Goal: Transaction & Acquisition: Book appointment/travel/reservation

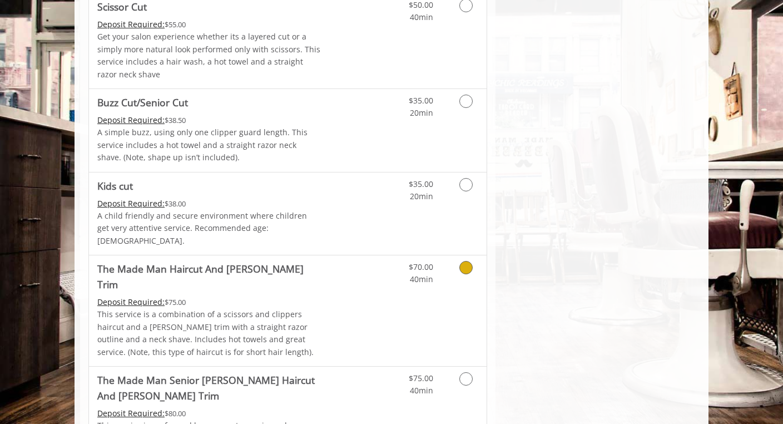
click at [253, 308] on p "This service is a combination of a scissors and clippers haircut and a [PERSON_…" at bounding box center [209, 333] width 224 height 50
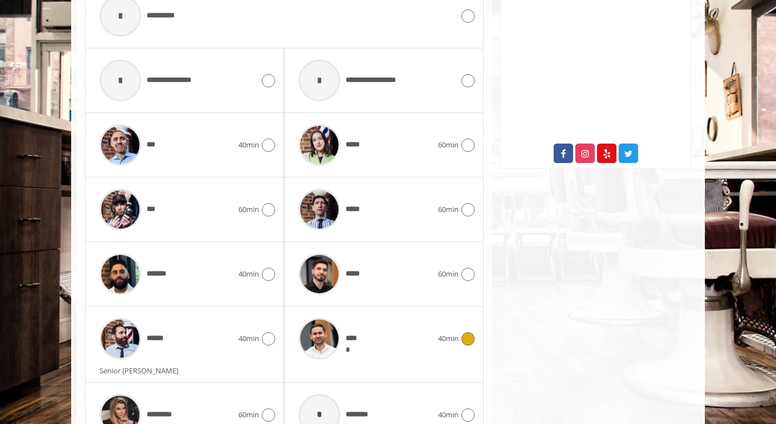
click at [381, 312] on div "*****" at bounding box center [365, 338] width 145 height 53
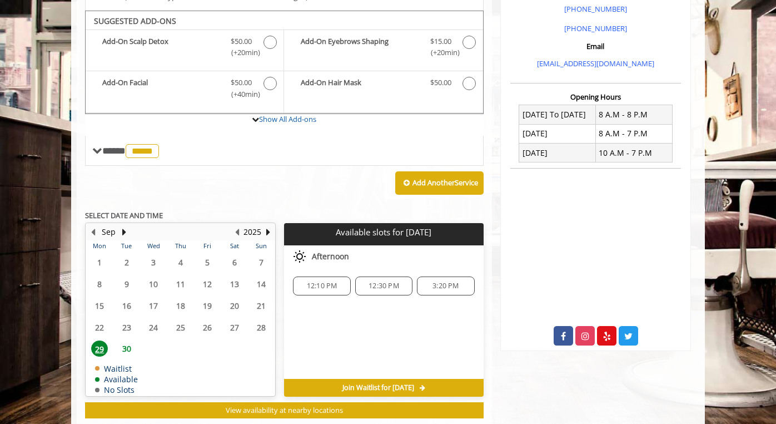
scroll to position [339, 0]
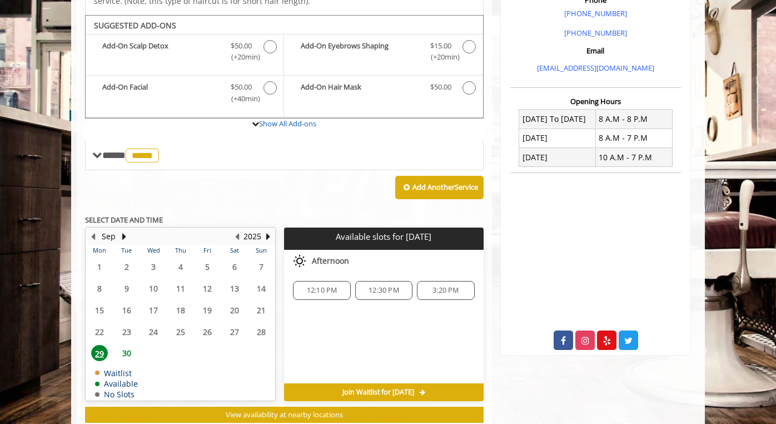
click at [383, 286] on span "12:30 PM" at bounding box center [384, 290] width 31 height 9
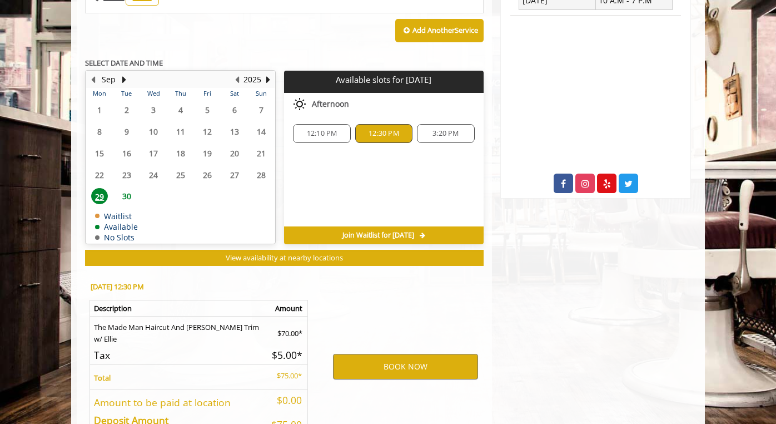
scroll to position [557, 0]
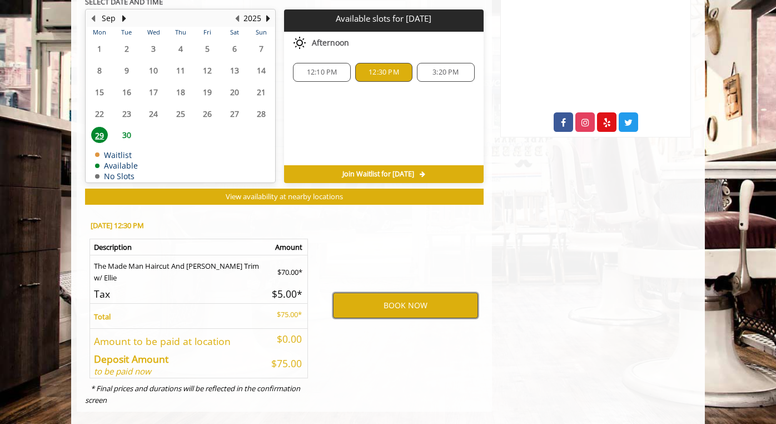
click at [400, 292] on button "BOOK NOW" at bounding box center [405, 305] width 145 height 26
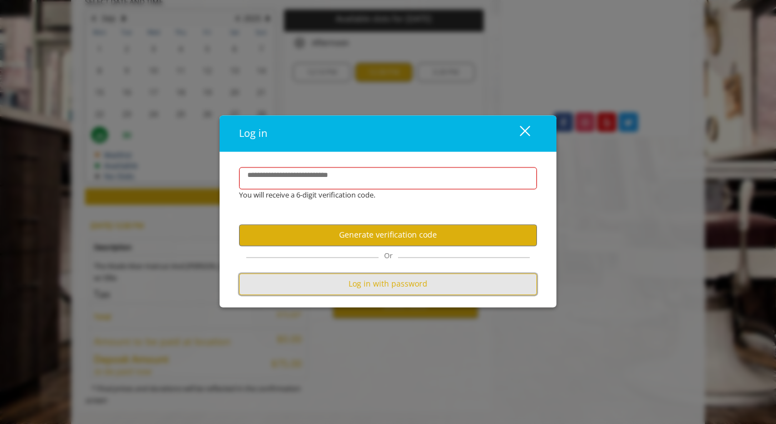
click at [396, 276] on button "Log in with password" at bounding box center [388, 284] width 298 height 22
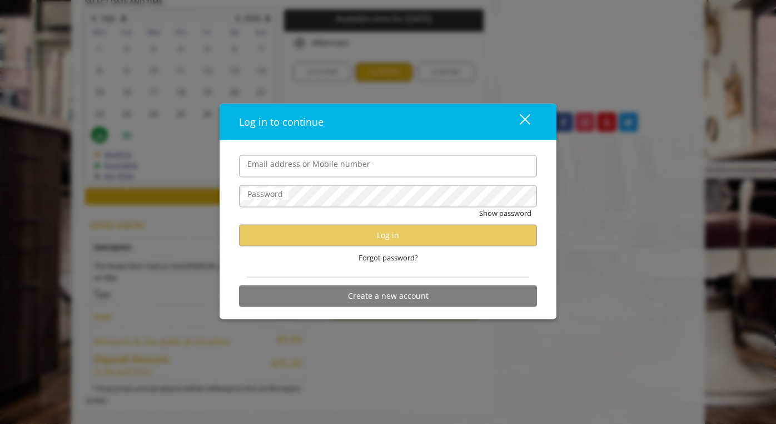
click at [327, 173] on input "Email address or Mobile number" at bounding box center [388, 166] width 298 height 22
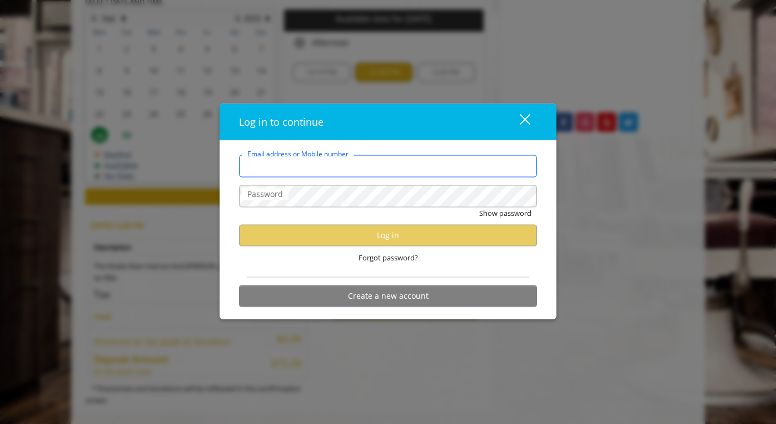
type input "**********"
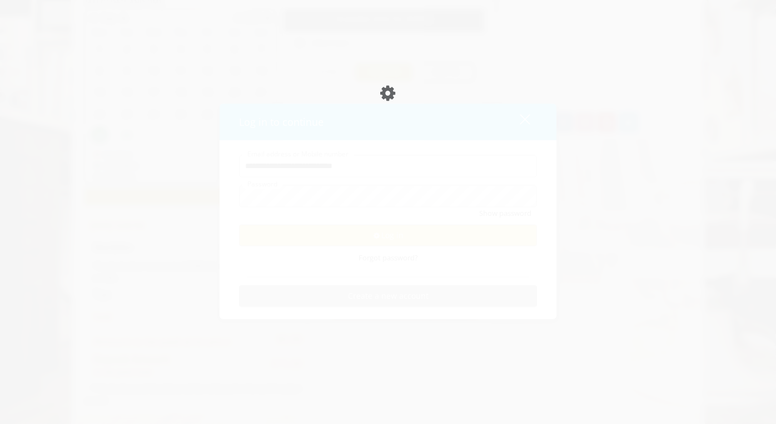
scroll to position [0, 0]
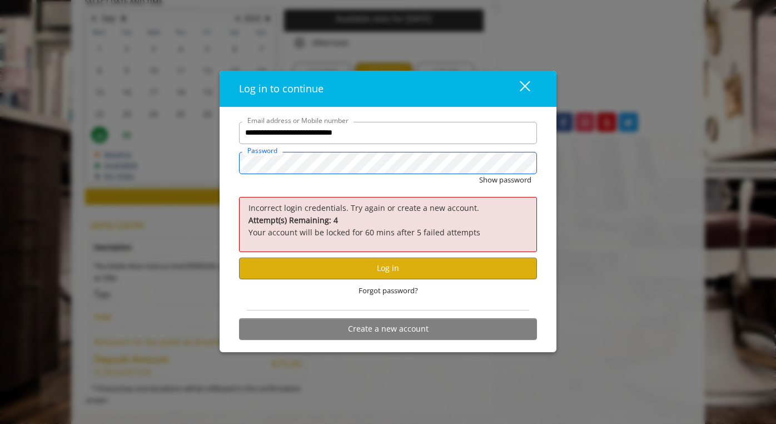
click at [163, 121] on div "**********" at bounding box center [388, 212] width 776 height 424
click at [175, 117] on div "**********" at bounding box center [388, 212] width 776 height 424
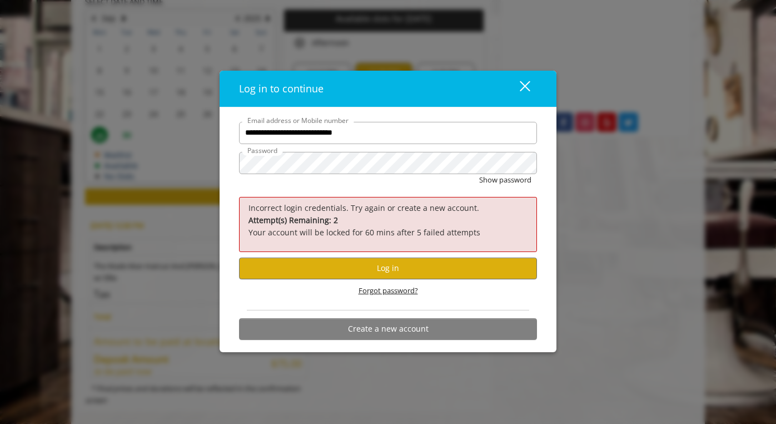
click at [400, 292] on span "Forgot password?" at bounding box center [388, 291] width 59 height 12
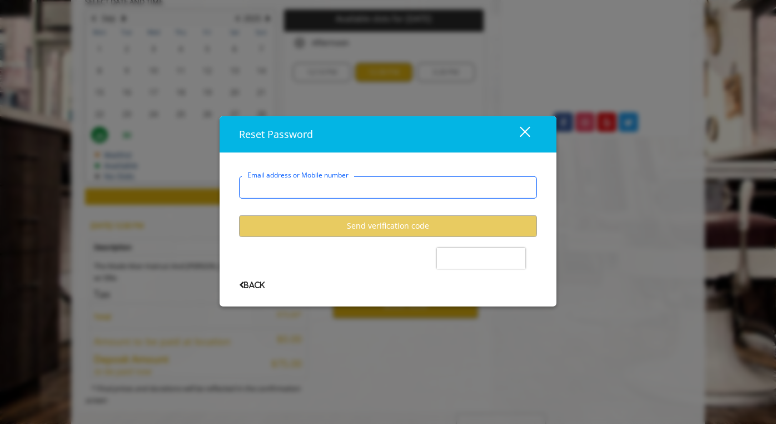
click at [330, 192] on input "Email address or Mobile number" at bounding box center [388, 187] width 298 height 22
type input "**********"
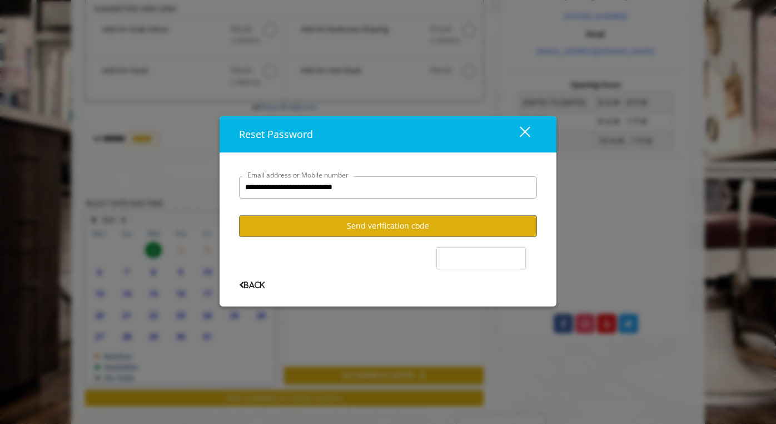
scroll to position [372, 0]
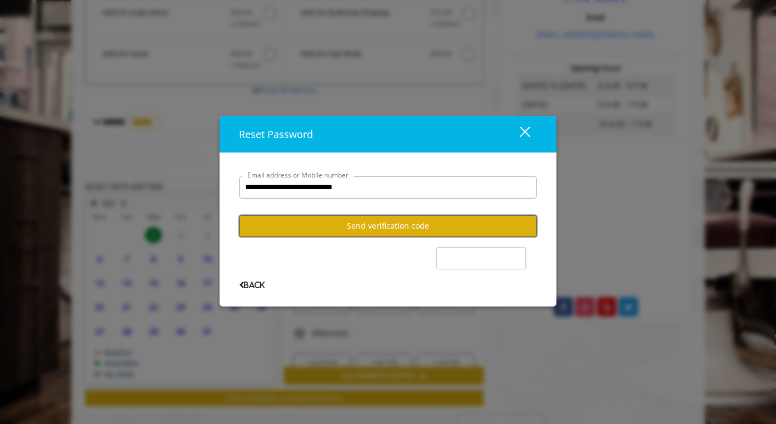
click at [392, 225] on button "Send verification code" at bounding box center [388, 226] width 298 height 22
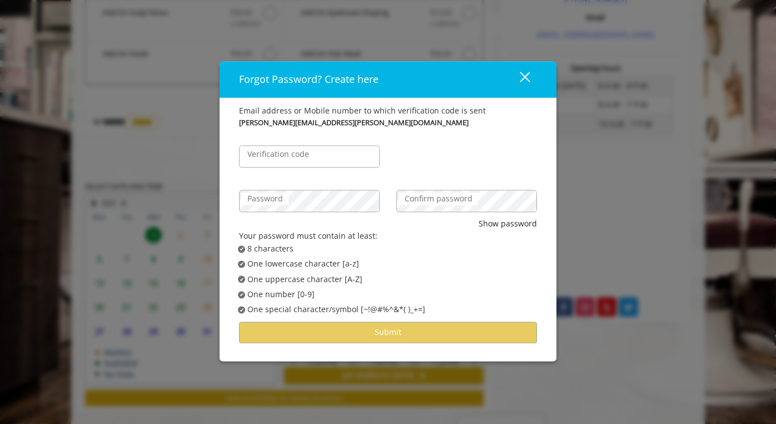
click at [302, 158] on label "Verification code" at bounding box center [278, 154] width 73 height 12
click at [302, 158] on input "Verification code" at bounding box center [309, 156] width 141 height 22
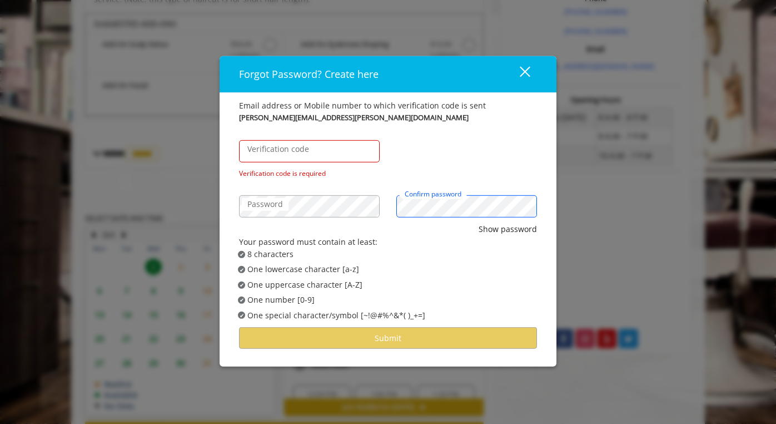
scroll to position [339, 0]
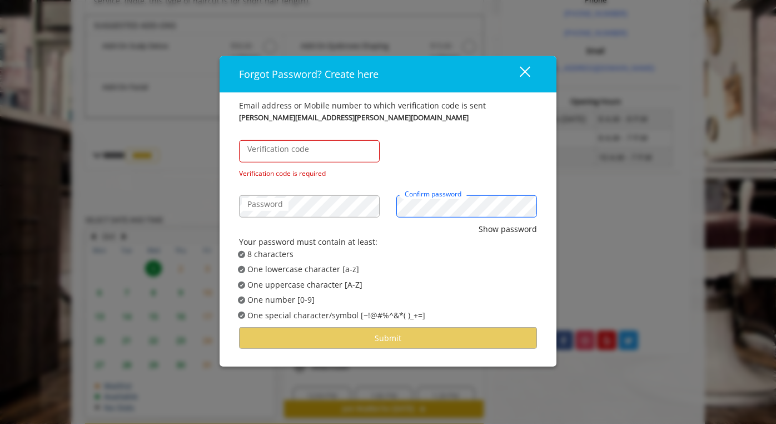
click at [344, 190] on div "Password Confirm password" at bounding box center [388, 200] width 315 height 44
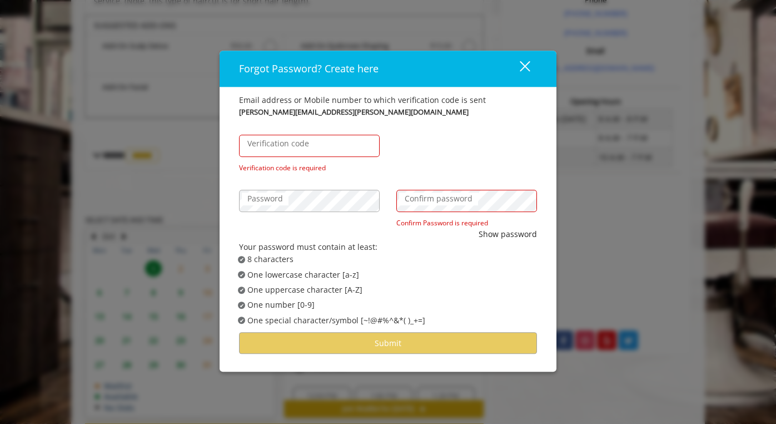
click at [298, 143] on label "Verification code" at bounding box center [278, 143] width 73 height 12
click at [298, 143] on input "Verification code" at bounding box center [309, 146] width 141 height 22
click at [302, 143] on input "Verification code" at bounding box center [309, 146] width 141 height 22
paste input "******"
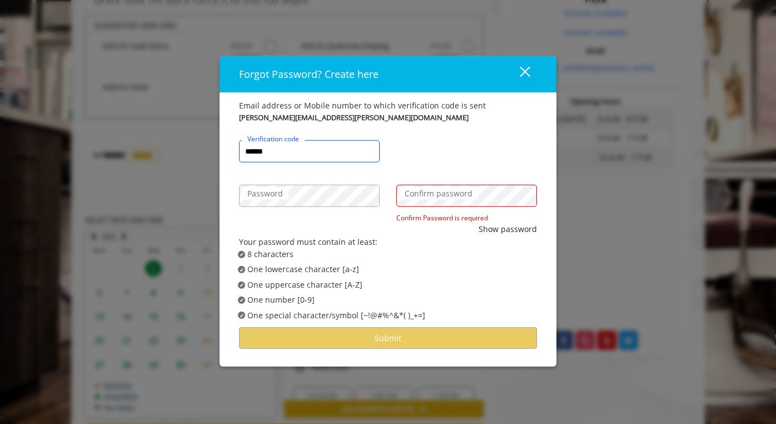
type input "******"
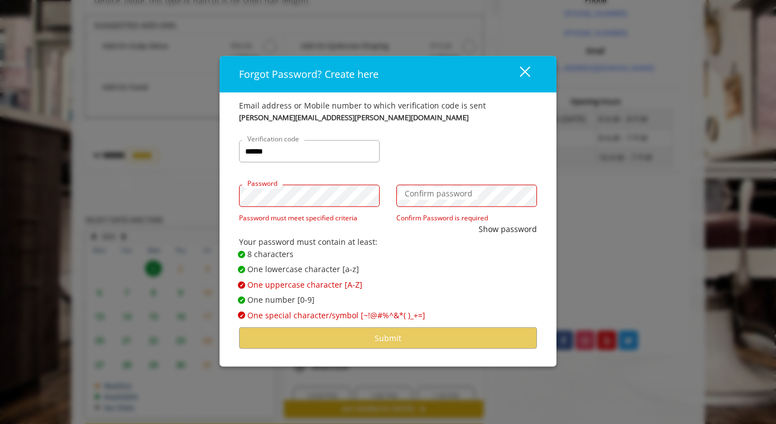
click at [428, 192] on label "Confirm password" at bounding box center [438, 193] width 79 height 12
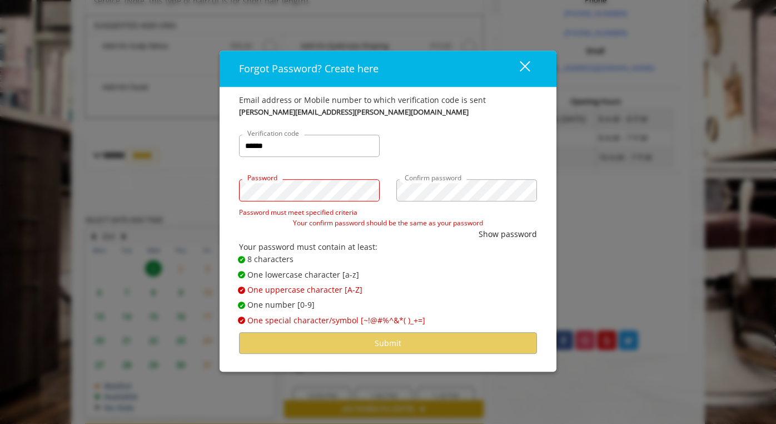
click at [101, 161] on div "Forgot Password? Create here close Email address or Mobile number to which veri…" at bounding box center [388, 212] width 776 height 424
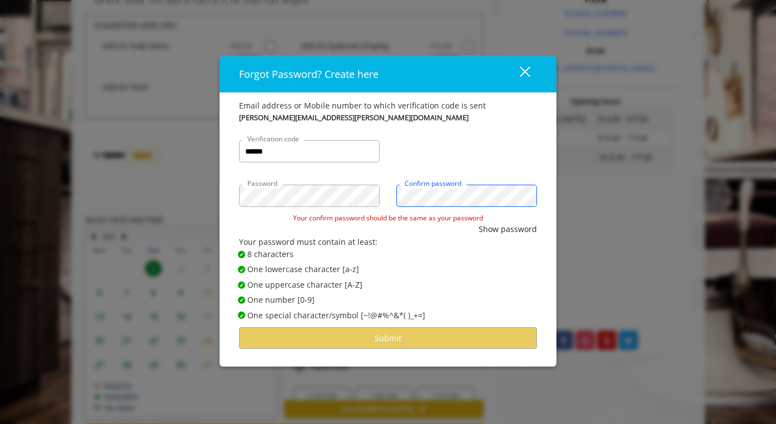
click at [197, 153] on div "Forgot Password? Create here close Email address or Mobile number to which veri…" at bounding box center [388, 212] width 776 height 424
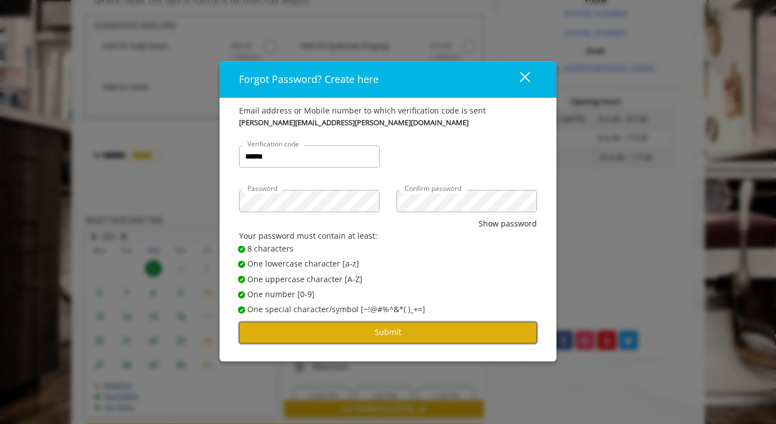
click at [366, 337] on button "Submit" at bounding box center [388, 332] width 298 height 22
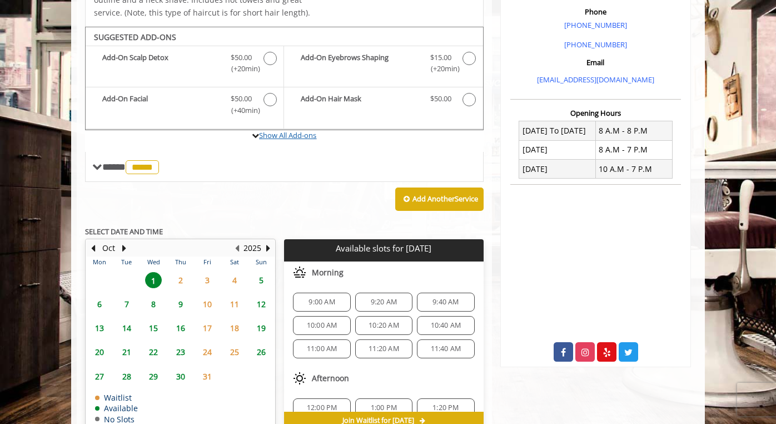
scroll to position [372, 0]
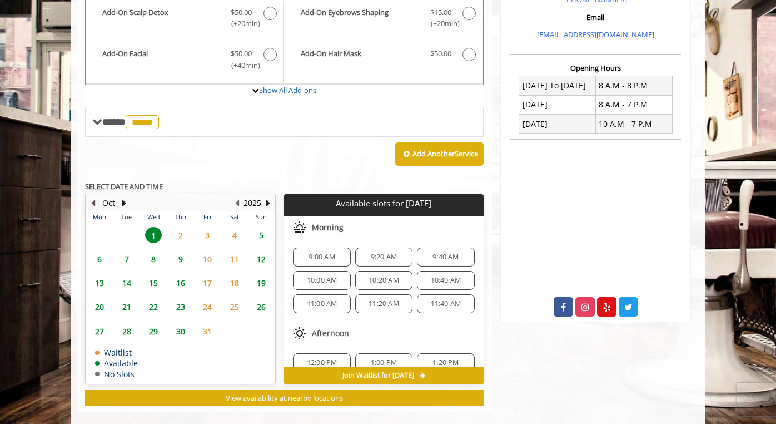
click at [97, 197] on button "Previous Month" at bounding box center [92, 203] width 9 height 12
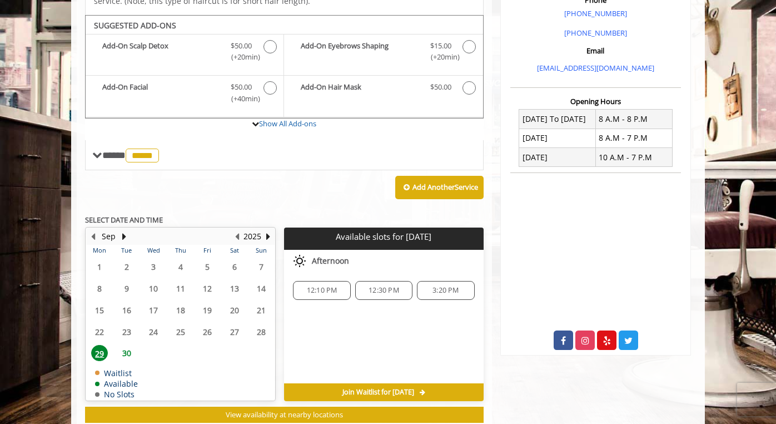
click at [128, 345] on span "30" at bounding box center [126, 353] width 17 height 16
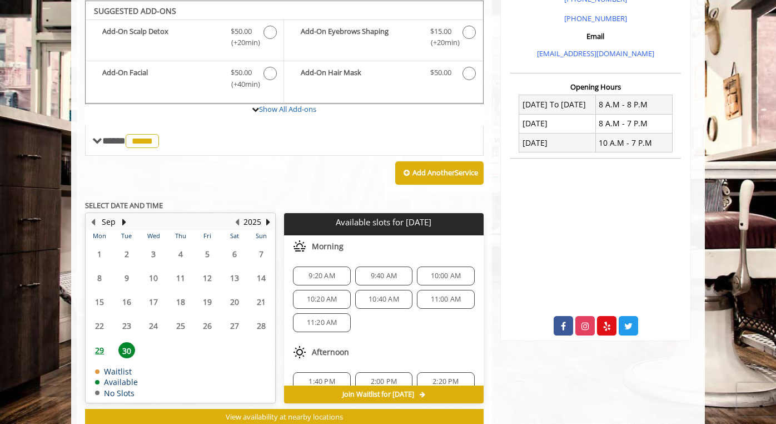
scroll to position [368, 0]
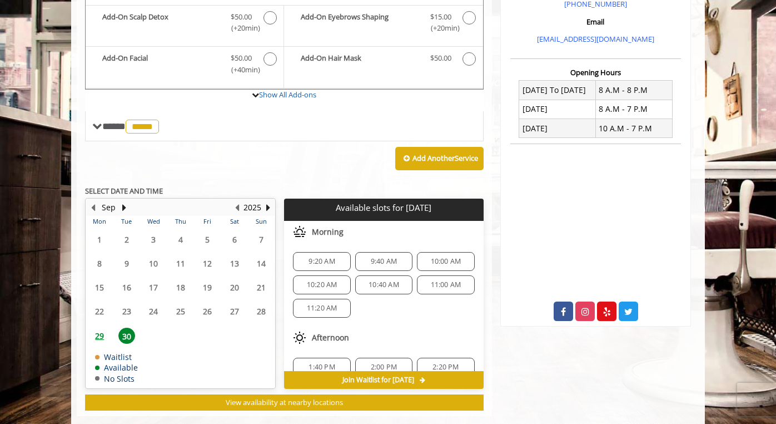
click at [100, 327] on span "29" at bounding box center [99, 335] width 17 height 16
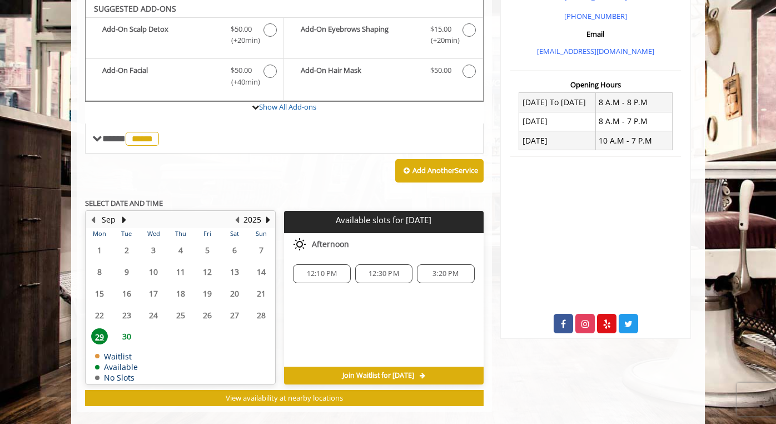
click at [395, 269] on span "12:30 PM" at bounding box center [384, 273] width 31 height 9
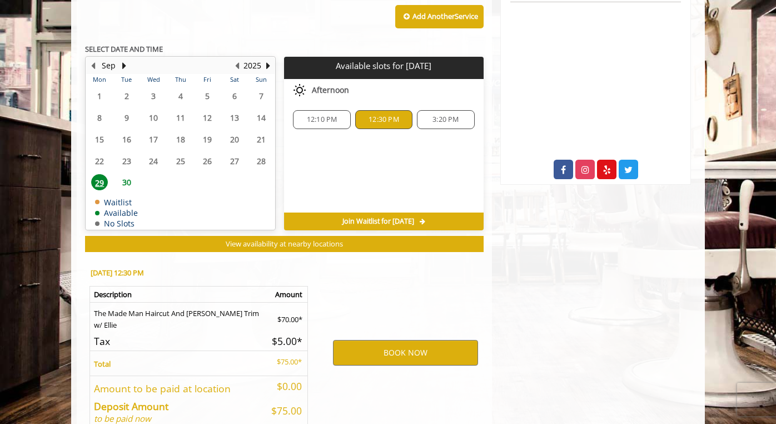
scroll to position [557, 0]
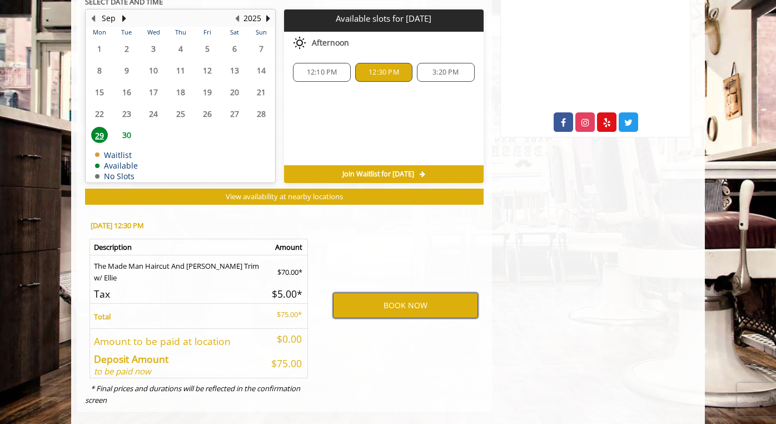
click at [408, 292] on button "BOOK NOW" at bounding box center [405, 305] width 145 height 26
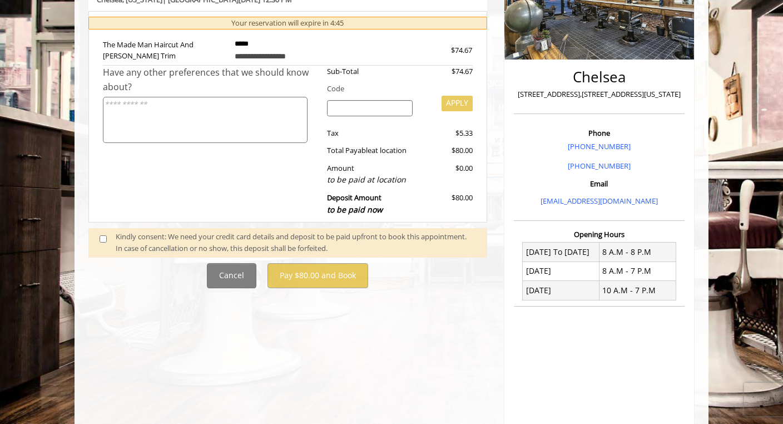
scroll to position [205, 0]
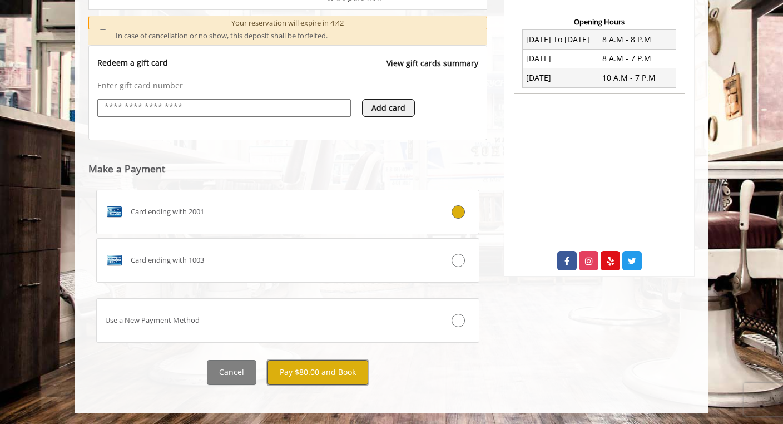
click at [331, 378] on button "Pay $80.00 and Book" at bounding box center [317, 372] width 101 height 25
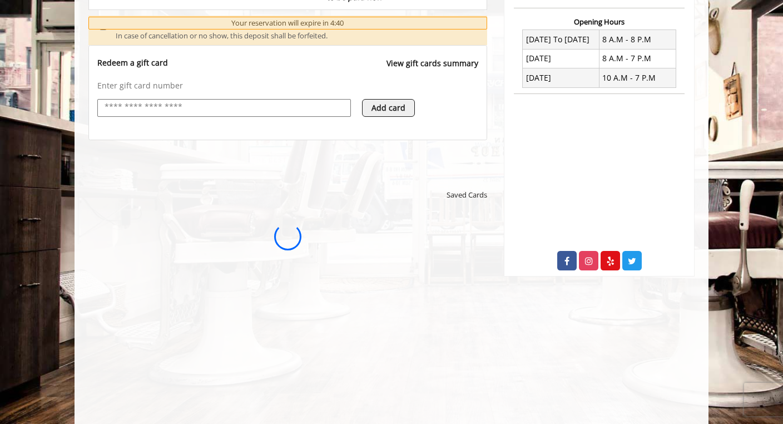
scroll to position [0, 0]
